Goal: Check status: Check status

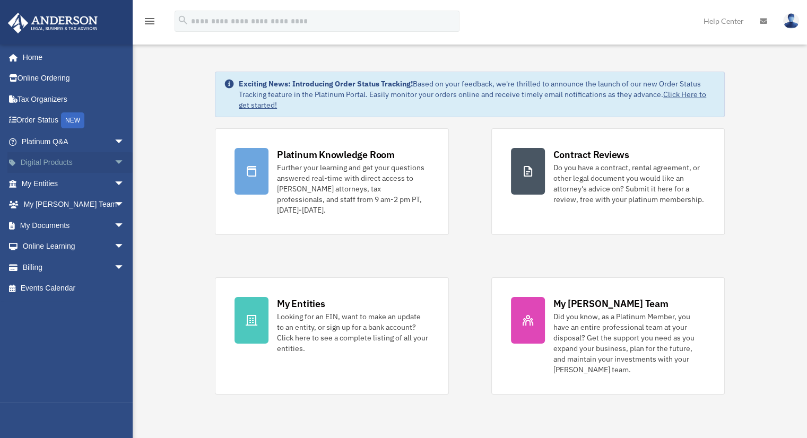
click at [114, 161] on span "arrow_drop_down" at bounding box center [124, 163] width 21 height 22
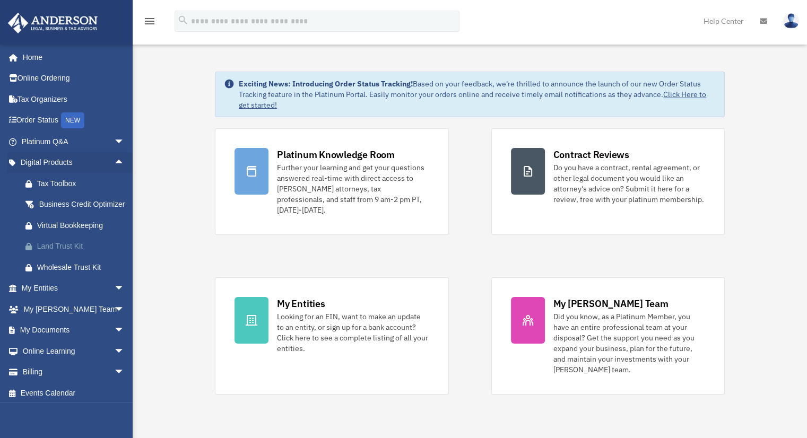
click at [76, 253] on div "Land Trust Kit" at bounding box center [82, 246] width 90 height 13
click at [114, 160] on span "arrow_drop_up" at bounding box center [124, 163] width 21 height 22
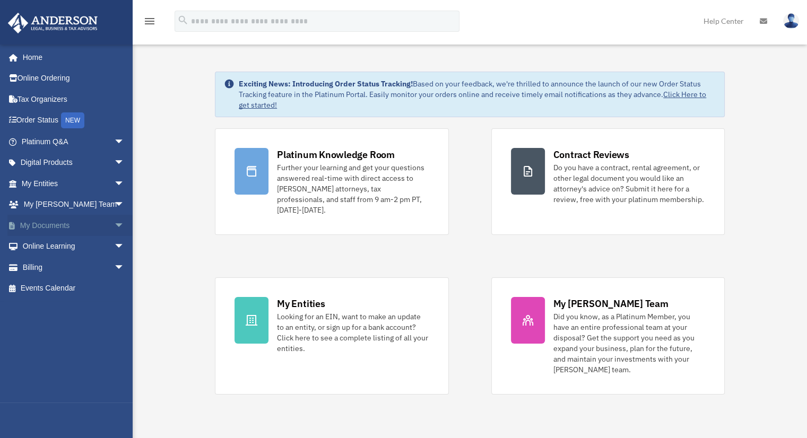
click at [114, 223] on span "arrow_drop_down" at bounding box center [124, 226] width 21 height 22
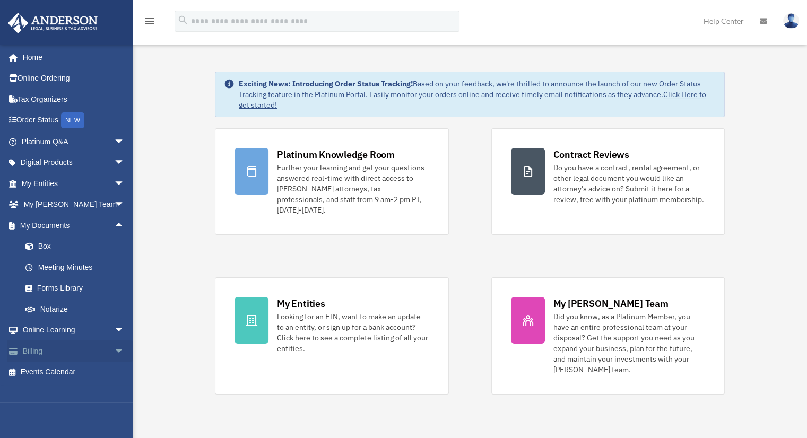
click at [114, 349] on span "arrow_drop_down" at bounding box center [124, 352] width 21 height 22
click at [76, 371] on link "$ Open Invoices" at bounding box center [78, 373] width 126 height 22
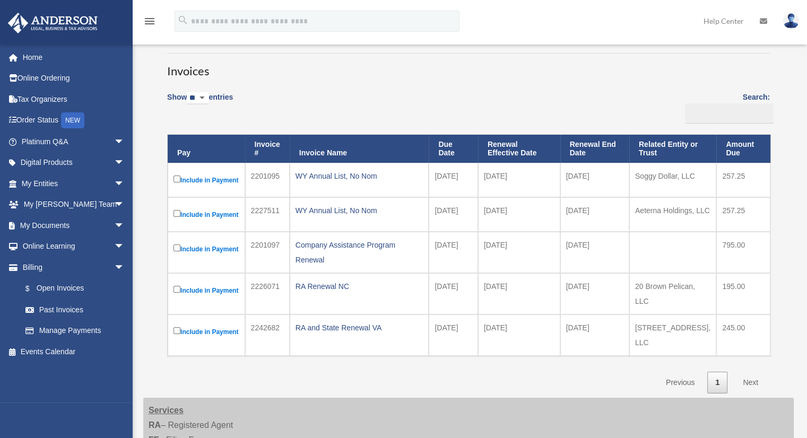
scroll to position [55, 0]
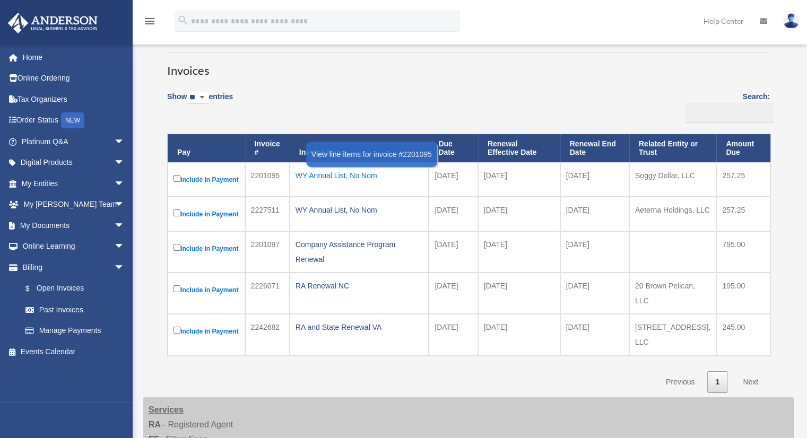
click at [346, 175] on div "WY Annual List, No Nom" at bounding box center [359, 175] width 128 height 15
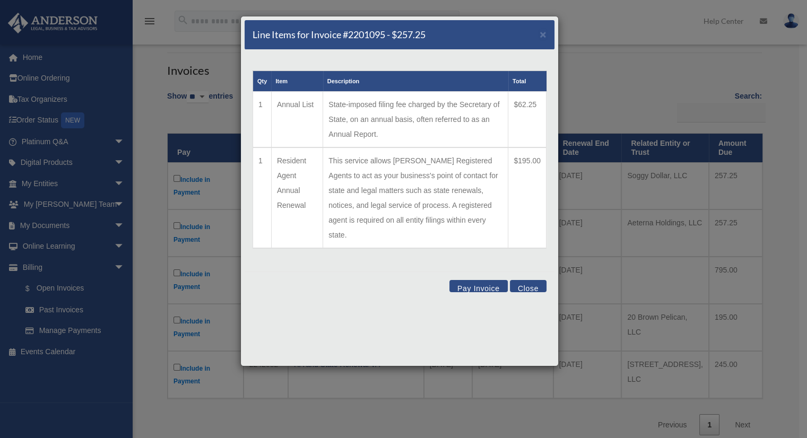
click at [527, 280] on button "Close" at bounding box center [528, 286] width 37 height 12
